Goal: Navigation & Orientation: Find specific page/section

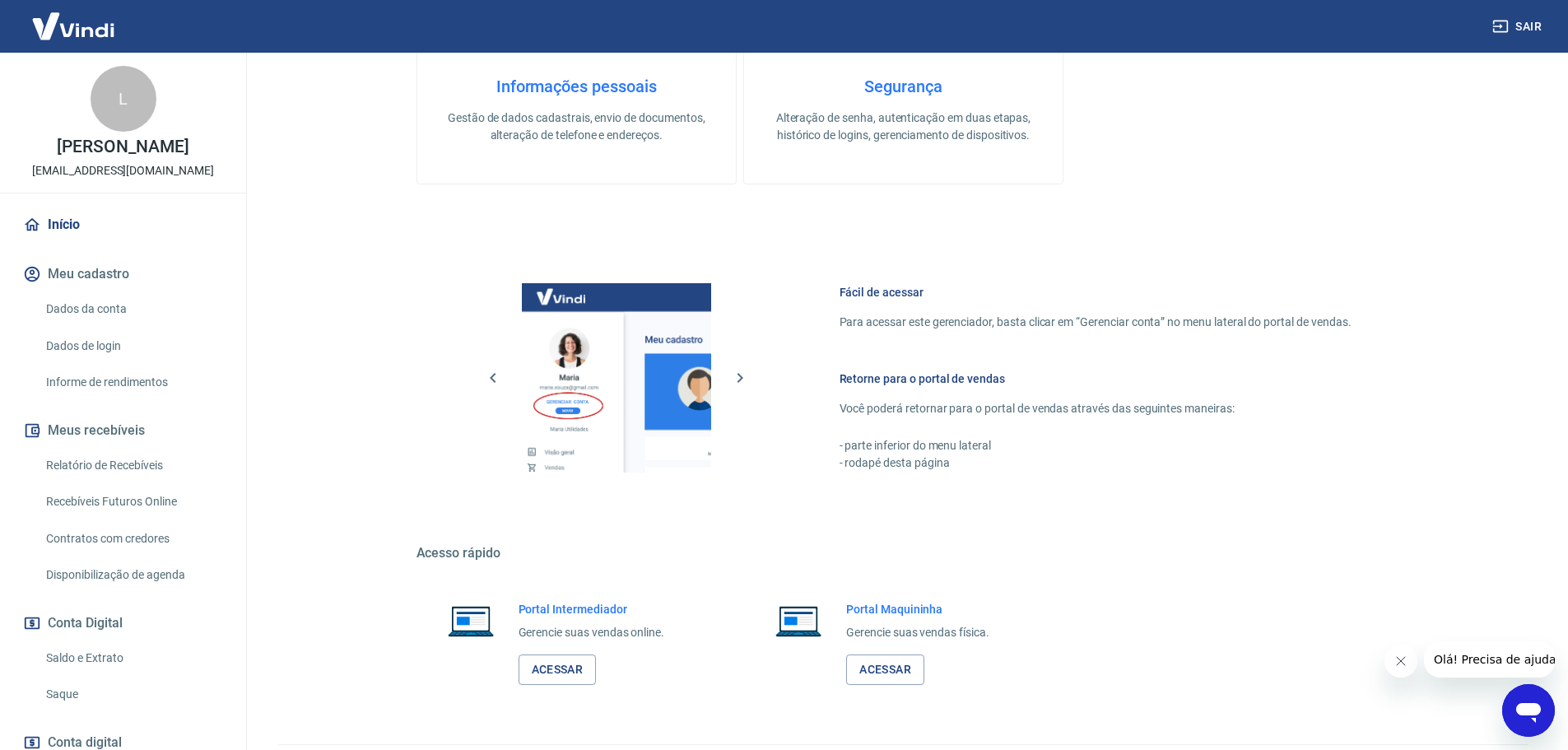
scroll to position [533, 0]
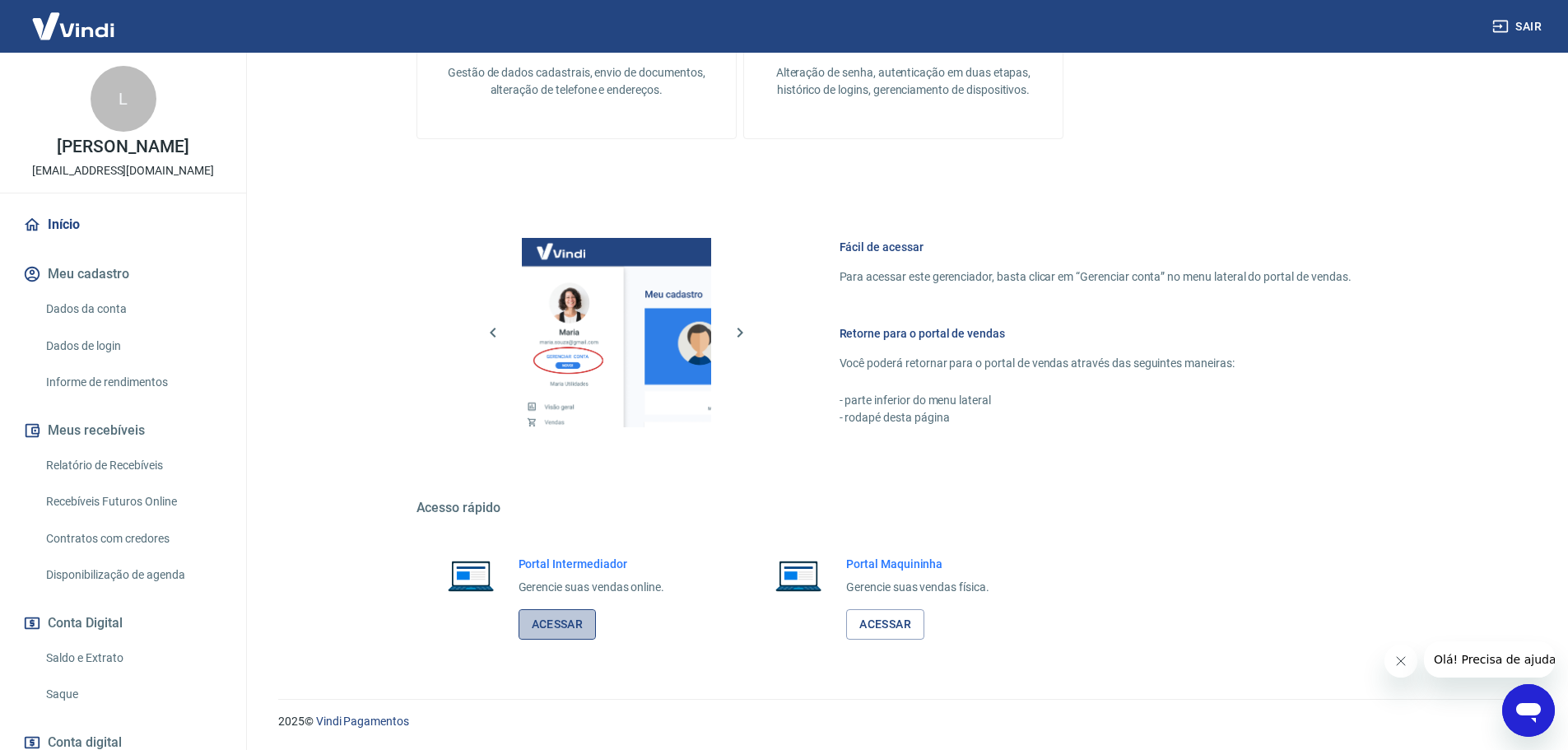
click at [567, 624] on link "Acessar" at bounding box center [558, 625] width 78 height 31
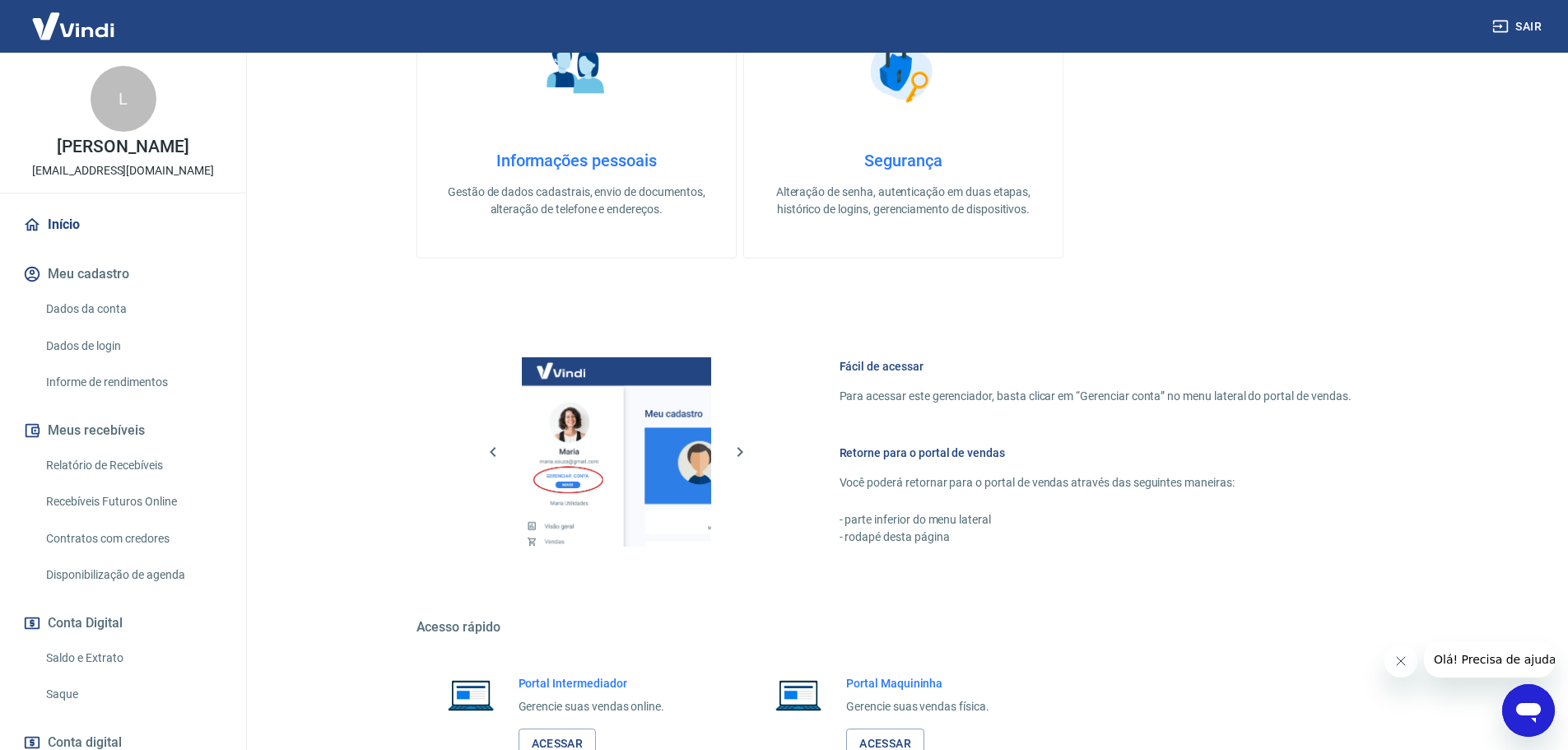
scroll to position [533, 0]
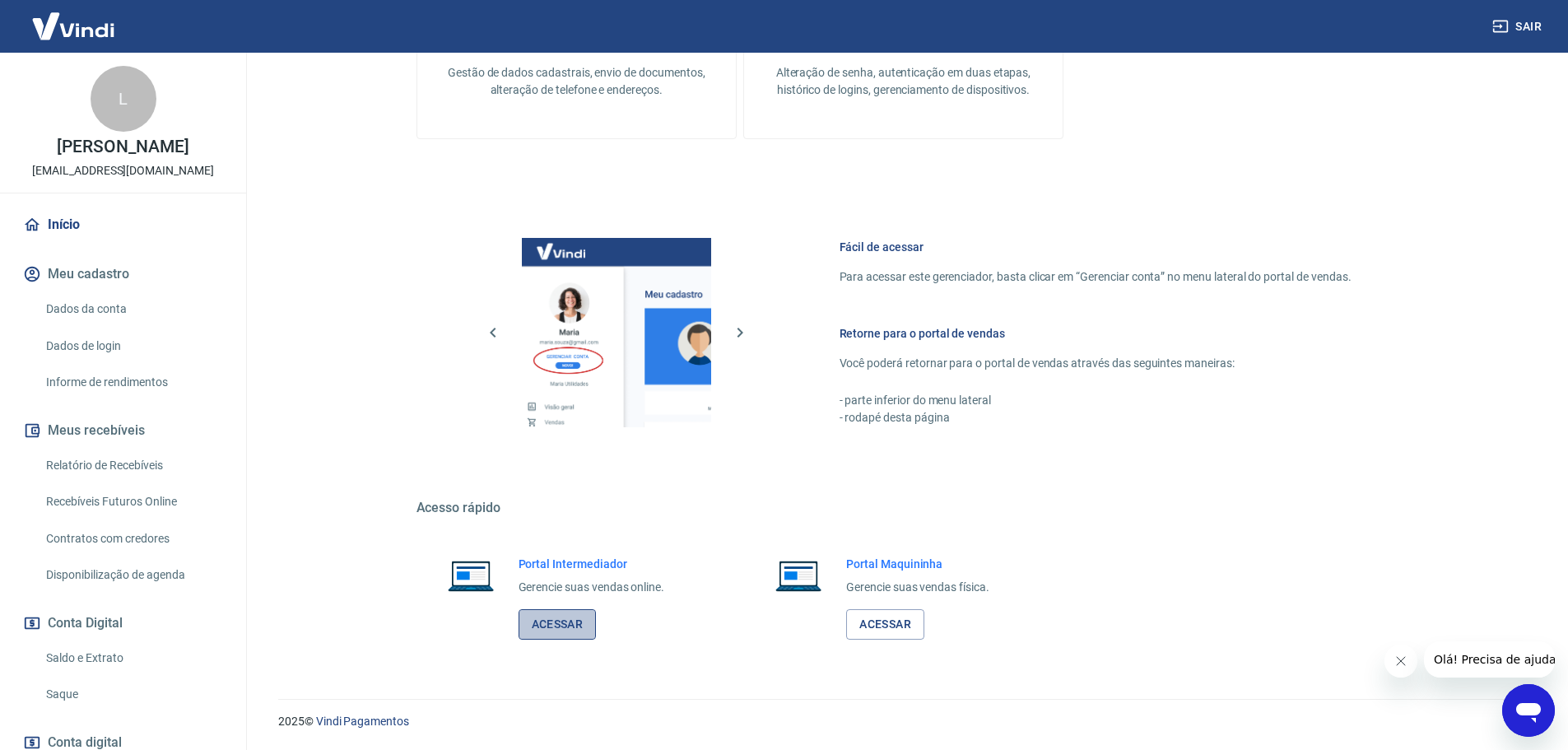
click at [564, 622] on link "Acessar" at bounding box center [558, 625] width 78 height 31
drag, startPoint x: 641, startPoint y: 560, endPoint x: 444, endPoint y: 568, distance: 197.2
click at [444, 568] on div "Portal Intermediador Gerencie suas vendas online. Acessar" at bounding box center [576, 597] width 318 height 124
drag, startPoint x: 1111, startPoint y: 560, endPoint x: 1096, endPoint y: 564, distance: 15.5
click at [1111, 560] on div "Portal Intermediador Gerencie suas vendas online. Acessar Portal Maquininha Ger…" at bounding box center [904, 597] width 974 height 124
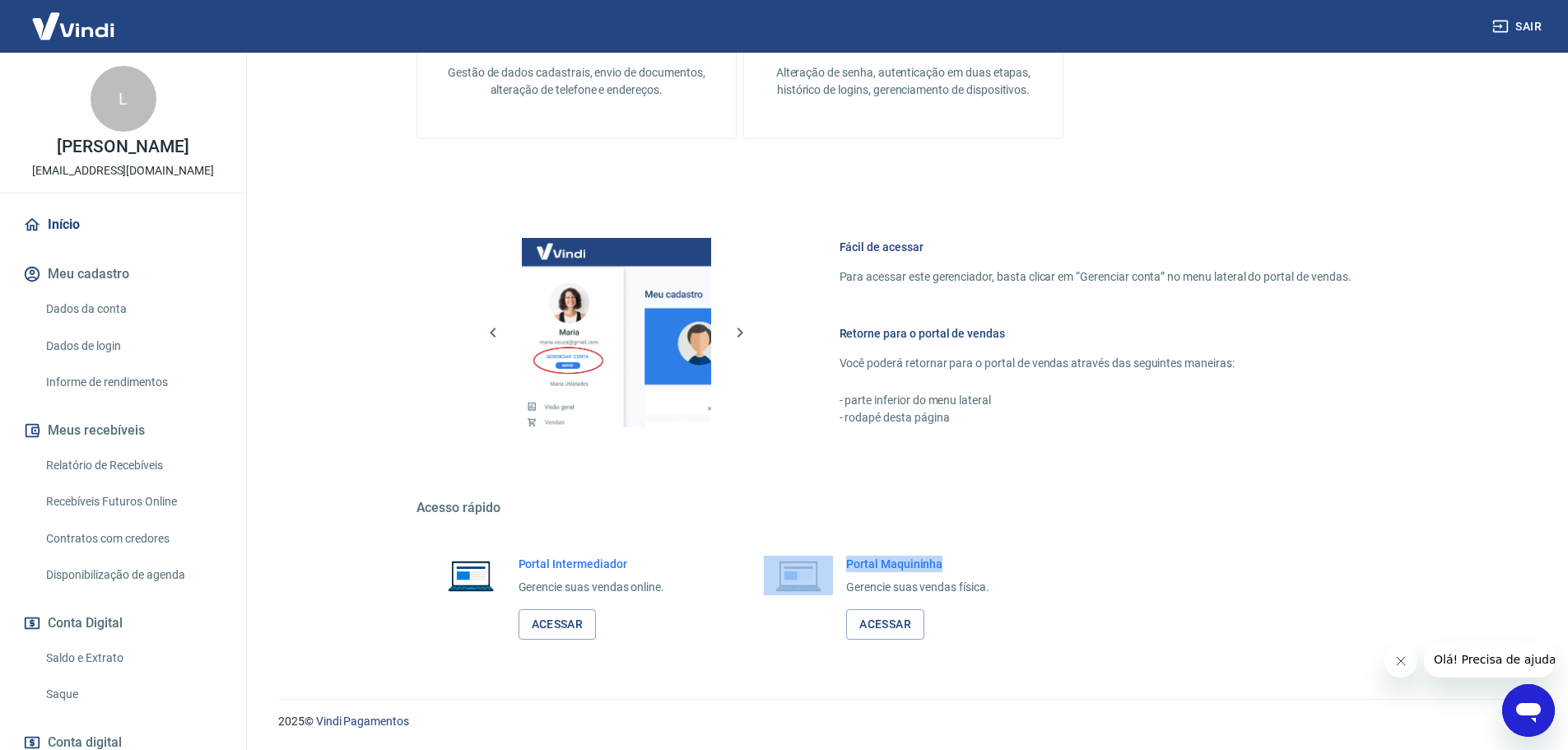
drag, startPoint x: 983, startPoint y: 552, endPoint x: 781, endPoint y: 565, distance: 202.4
click at [781, 565] on div "Portal Maquininha Gerencie suas vendas física. Acessar" at bounding box center [903, 597] width 318 height 124
